Goal: Find specific page/section: Find specific page/section

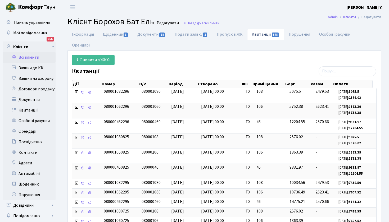
select select "25"
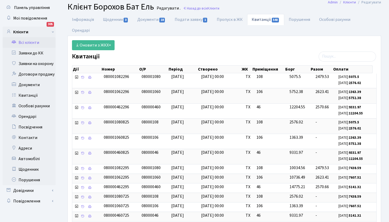
click at [37, 42] on link "Всі клієнти" at bounding box center [29, 42] width 53 height 11
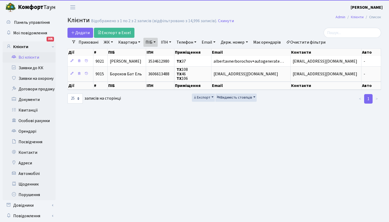
select select "25"
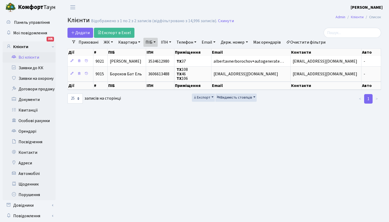
click at [149, 43] on link "ПІБ" at bounding box center [150, 42] width 14 height 9
click at [133, 41] on link "Квартира" at bounding box center [129, 42] width 26 height 9
type input "200.1"
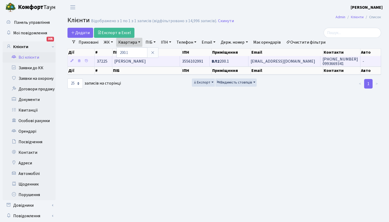
click at [137, 62] on span "Мороз Олександр Вікторович" at bounding box center [129, 61] width 31 height 6
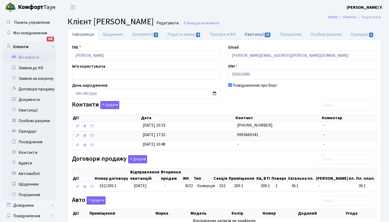
click at [253, 34] on link "Квитанції 11" at bounding box center [257, 34] width 35 height 11
select select "25"
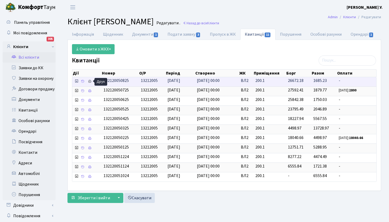
click at [89, 81] on icon at bounding box center [90, 82] width 4 height 4
